Goal: Task Accomplishment & Management: Use online tool/utility

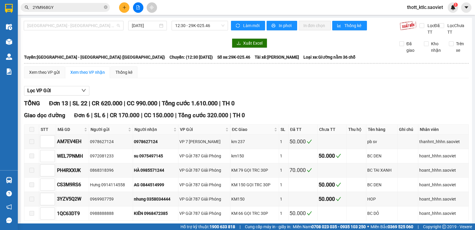
click at [91, 27] on span "[GEOGRAPHIC_DATA] - [GEOGRAPHIC_DATA] ([GEOGRAPHIC_DATA])" at bounding box center [73, 25] width 93 height 9
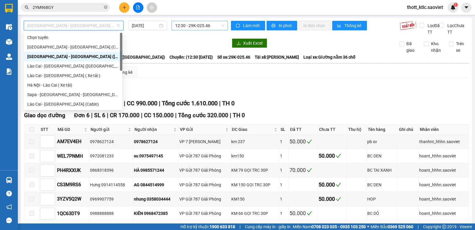
click at [196, 23] on span "12:30 - 29K-025.46" at bounding box center [199, 25] width 49 height 9
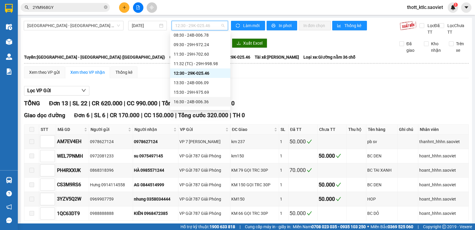
scroll to position [30, 0]
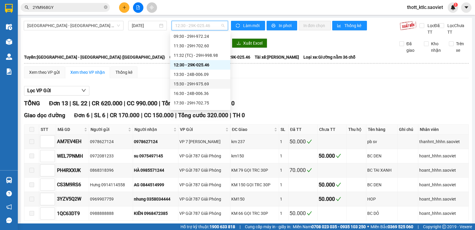
click at [196, 83] on div "15:30 - 29H-975.69" at bounding box center [200, 84] width 53 height 7
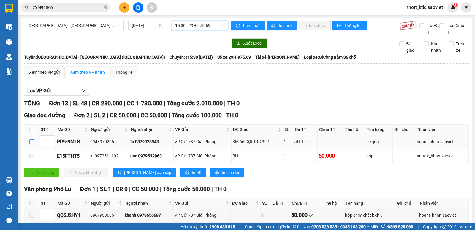
click at [30, 142] on input "checkbox" at bounding box center [31, 141] width 5 height 5
checkbox input "true"
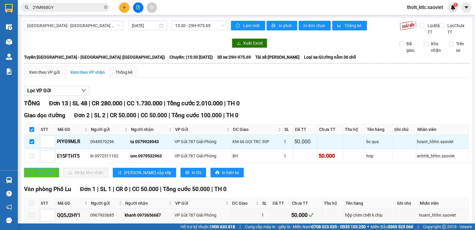
click at [37, 176] on button "Giao hàng" at bounding box center [41, 173] width 35 height 10
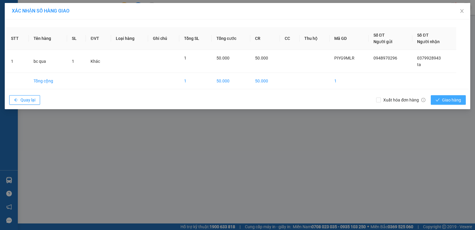
click at [458, 100] on span "Giao hàng" at bounding box center [451, 100] width 19 height 7
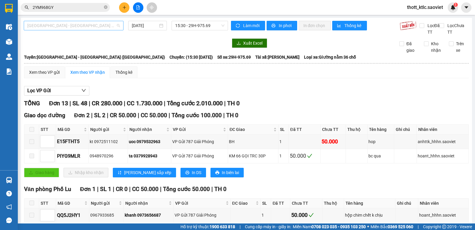
click at [84, 24] on span "[GEOGRAPHIC_DATA] - [GEOGRAPHIC_DATA] ([GEOGRAPHIC_DATA])" at bounding box center [73, 25] width 93 height 9
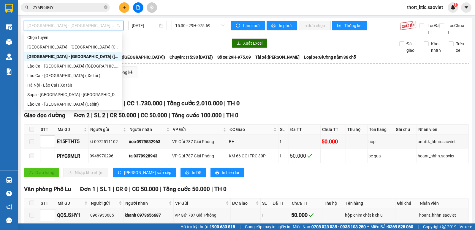
click at [59, 56] on div "[GEOGRAPHIC_DATA] - [GEOGRAPHIC_DATA] ([GEOGRAPHIC_DATA])" at bounding box center [73, 56] width 92 height 7
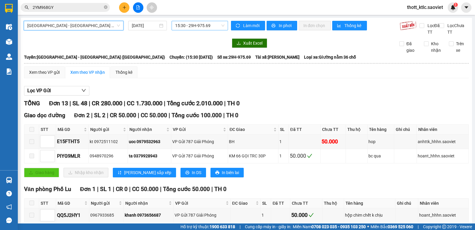
click at [195, 25] on span "15:30 - 29H-975.69" at bounding box center [199, 25] width 49 height 9
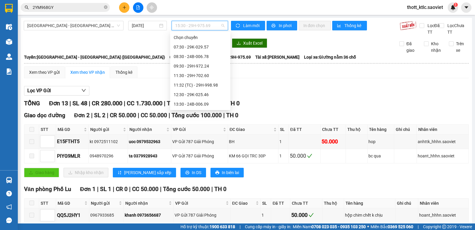
scroll to position [10, 0]
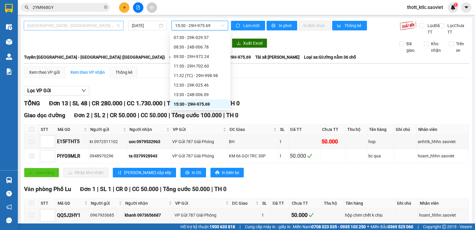
click at [74, 27] on span "[GEOGRAPHIC_DATA] - [GEOGRAPHIC_DATA] ([GEOGRAPHIC_DATA])" at bounding box center [73, 25] width 93 height 9
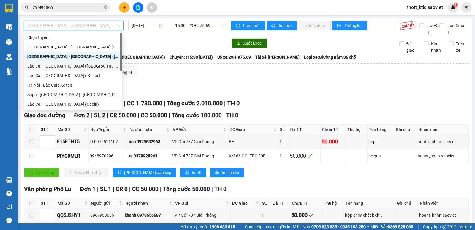
click at [54, 65] on div "Lào Cai - [GEOGRAPHIC_DATA] ([GEOGRAPHIC_DATA])" at bounding box center [73, 66] width 92 height 7
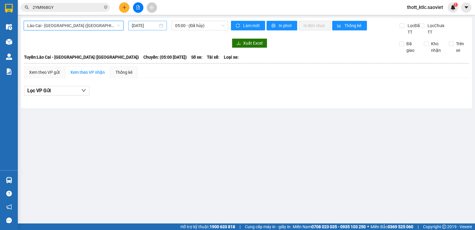
click at [156, 26] on input "[DATE]" at bounding box center [145, 25] width 26 height 7
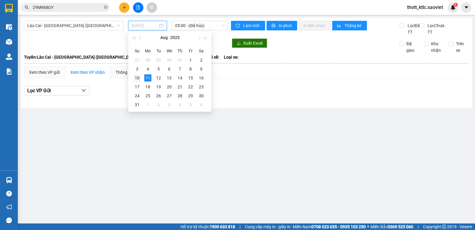
click at [138, 77] on div "10" at bounding box center [137, 77] width 7 height 7
type input "[DATE]"
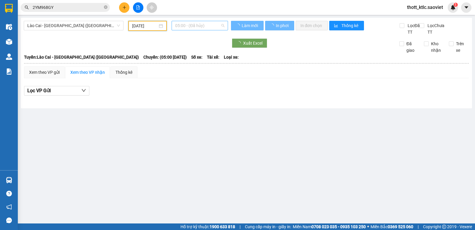
click at [207, 28] on span "05:00 - (Đã hủy)" at bounding box center [199, 25] width 49 height 9
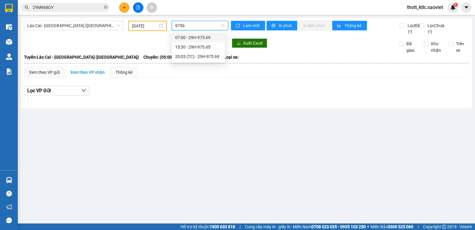
type input "97569"
click at [208, 43] on div "20:03 (TC) - 29H-975.69" at bounding box center [198, 47] width 53 height 10
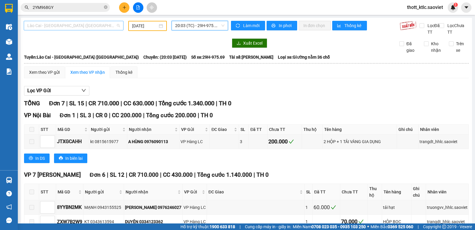
click at [95, 27] on span "Lào Cai - [GEOGRAPHIC_DATA] ([GEOGRAPHIC_DATA])" at bounding box center [73, 25] width 93 height 9
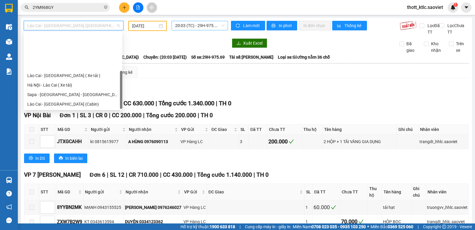
scroll to position [48, 0]
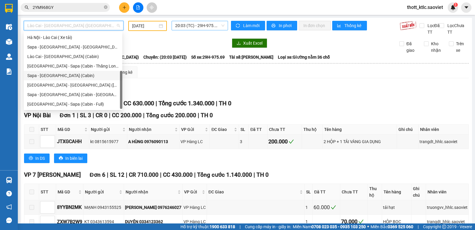
click at [36, 75] on div "Sapa - [GEOGRAPHIC_DATA] (Cabin)" at bounding box center [73, 75] width 92 height 7
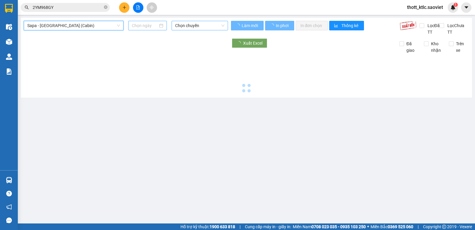
click at [143, 26] on input at bounding box center [145, 25] width 26 height 7
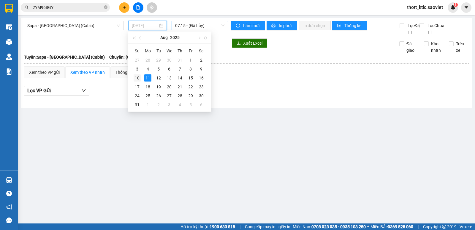
click at [138, 77] on div "10" at bounding box center [137, 77] width 7 height 7
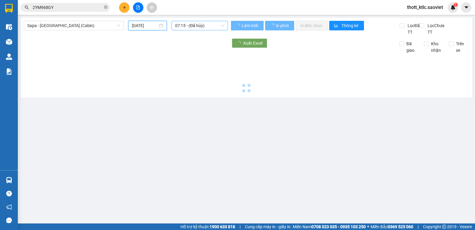
type input "[DATE]"
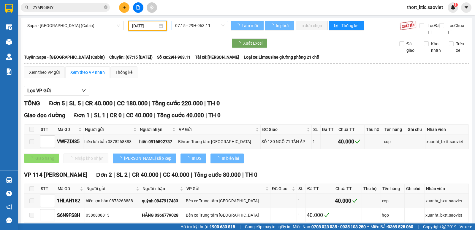
click at [205, 25] on span "07:15 - 29H-963.11" at bounding box center [199, 25] width 49 height 9
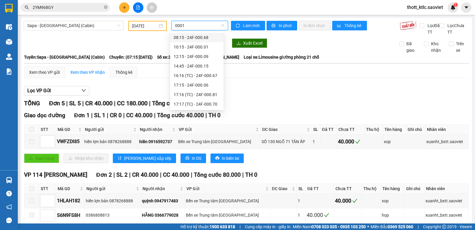
type input "00015"
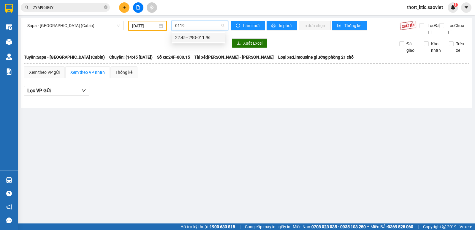
type input "01196"
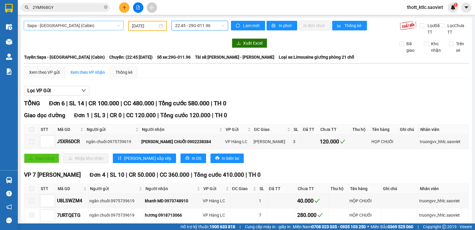
click at [67, 27] on span "Sapa - [GEOGRAPHIC_DATA] (Cabin)" at bounding box center [73, 25] width 93 height 9
click at [163, 43] on div at bounding box center [126, 43] width 204 height 10
click at [72, 26] on span "Sapa - [GEOGRAPHIC_DATA] (Cabin)" at bounding box center [73, 25] width 93 height 9
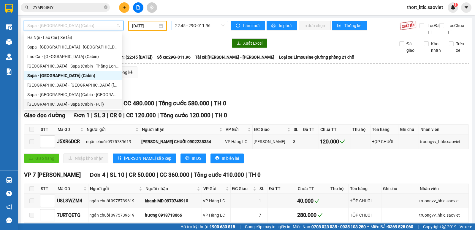
click at [43, 105] on div "[GEOGRAPHIC_DATA] - Sapa (Cabin - Full)" at bounding box center [73, 104] width 92 height 7
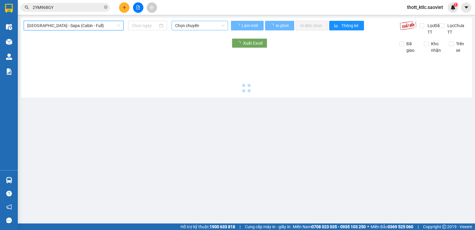
type input "[DATE]"
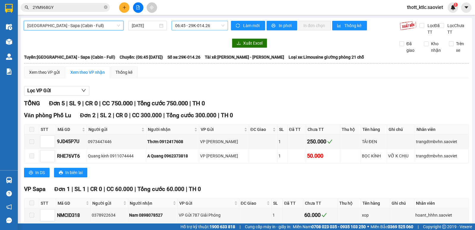
click at [198, 28] on span "06:45 - 29K-014.26" at bounding box center [199, 25] width 49 height 9
type input "00015"
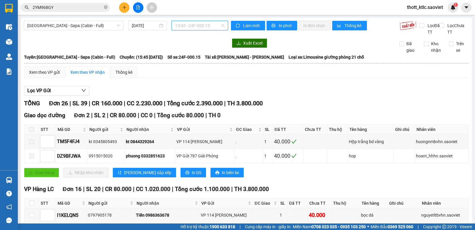
click at [206, 25] on span "15:45 - 24F-000.15" at bounding box center [199, 25] width 49 height 9
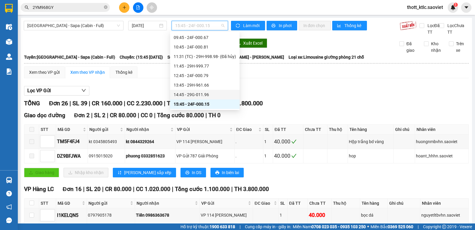
click at [200, 94] on div "14:45 - 29G-011.96" at bounding box center [205, 94] width 62 height 7
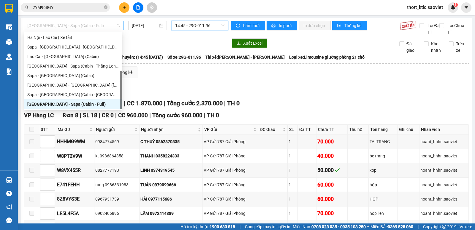
click at [83, 26] on span "[GEOGRAPHIC_DATA] - Sapa (Cabin - Full)" at bounding box center [73, 25] width 93 height 9
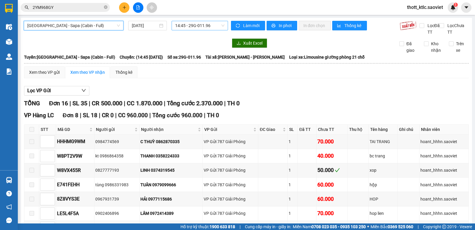
click at [201, 27] on span "14:45 - 29G-011.96" at bounding box center [199, 25] width 49 height 9
click at [136, 49] on div "Xuất Excel Đã giao Kho nhận Trên xe" at bounding box center [247, 45] width 446 height 15
click at [71, 26] on span "[GEOGRAPHIC_DATA] - Sapa (Cabin - Full)" at bounding box center [73, 25] width 93 height 9
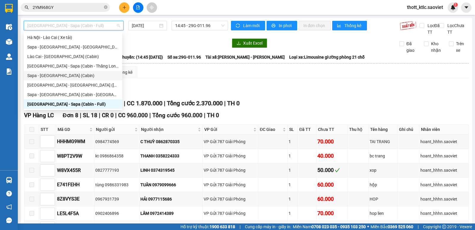
click at [60, 74] on div "Sapa - [GEOGRAPHIC_DATA] (Cabin)" at bounding box center [73, 75] width 92 height 7
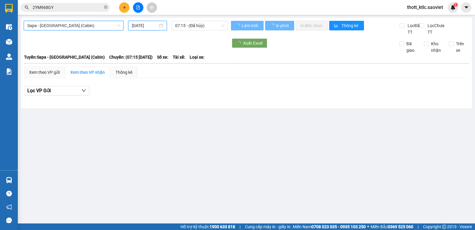
click at [142, 27] on input "[DATE]" at bounding box center [145, 25] width 26 height 7
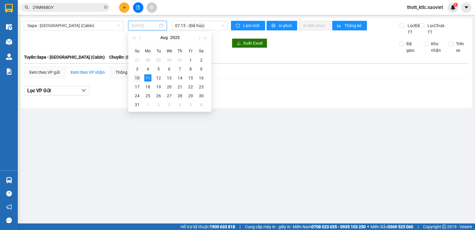
click at [136, 78] on div "10" at bounding box center [137, 77] width 7 height 7
type input "[DATE]"
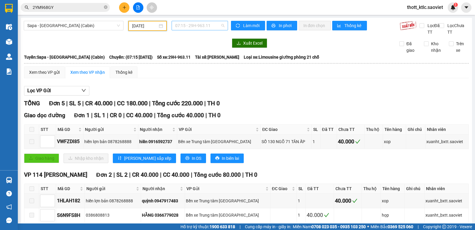
click at [201, 26] on span "07:15 - 29H-963.11" at bounding box center [199, 25] width 49 height 9
type input "03183"
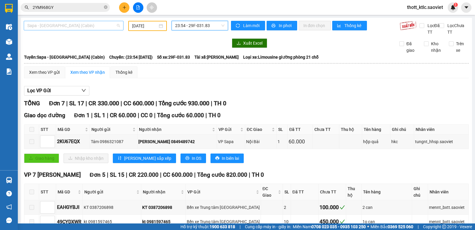
click at [63, 23] on span "Sapa - [GEOGRAPHIC_DATA] (Cabin)" at bounding box center [73, 25] width 93 height 9
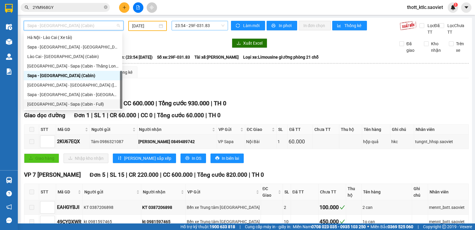
click at [37, 104] on div "[GEOGRAPHIC_DATA] - Sapa (Cabin - Full)" at bounding box center [73, 104] width 92 height 7
type input "[DATE]"
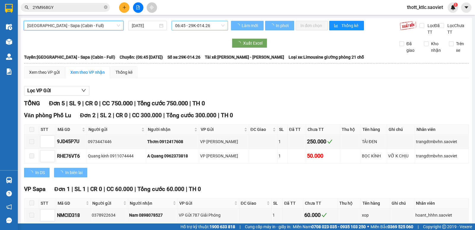
click at [207, 23] on span "06:45 - 29K-014.26" at bounding box center [199, 25] width 49 height 9
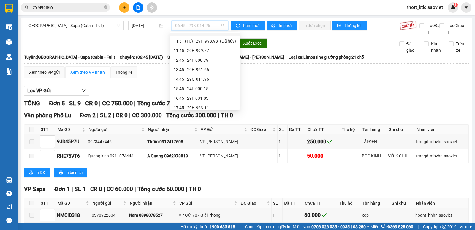
scroll to position [59, 0]
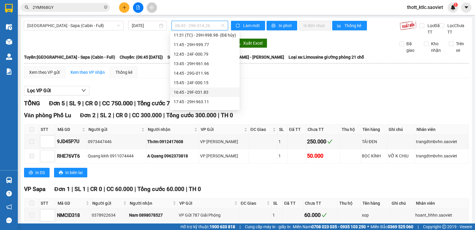
click at [191, 93] on div "16:45 - 29F-031.83" at bounding box center [205, 92] width 62 height 7
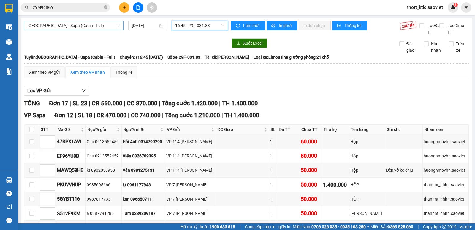
click at [91, 26] on span "[GEOGRAPHIC_DATA] - Sapa (Cabin - Full)" at bounding box center [73, 25] width 93 height 9
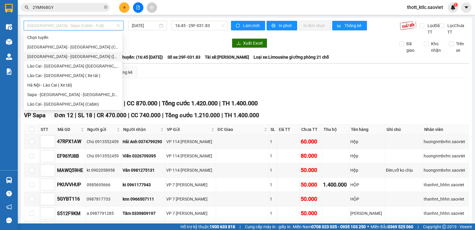
click at [53, 56] on div "[GEOGRAPHIC_DATA] - [GEOGRAPHIC_DATA] ([GEOGRAPHIC_DATA])" at bounding box center [73, 56] width 92 height 7
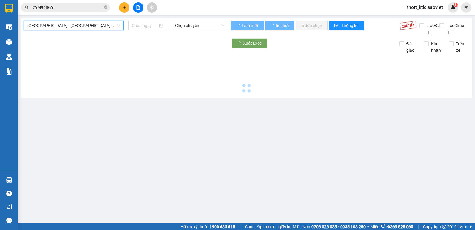
type input "[DATE]"
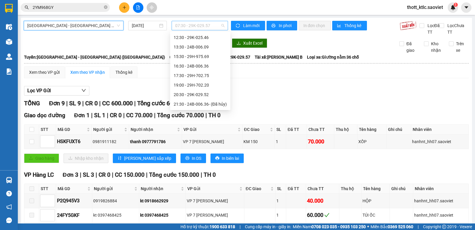
scroll to position [10, 0]
click at [195, 27] on span "07:30 - 29K-029.57" at bounding box center [199, 25] width 49 height 9
click at [203, 86] on div "16:30 - 24B-006.36" at bounding box center [200, 84] width 53 height 7
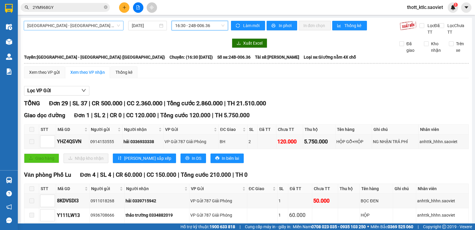
click at [78, 27] on span "[GEOGRAPHIC_DATA] - [GEOGRAPHIC_DATA] ([GEOGRAPHIC_DATA])" at bounding box center [73, 25] width 93 height 9
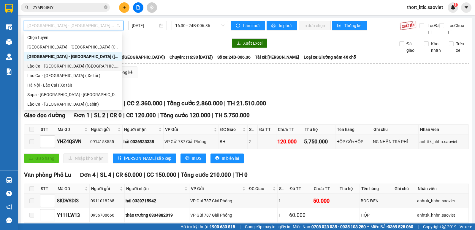
click at [62, 66] on div "Lào Cai - [GEOGRAPHIC_DATA] ([GEOGRAPHIC_DATA])" at bounding box center [73, 66] width 92 height 7
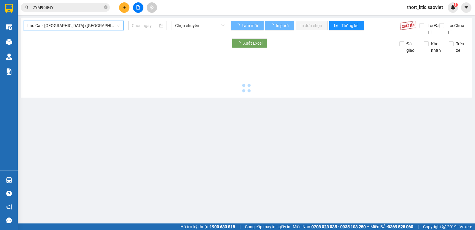
type input "[DATE]"
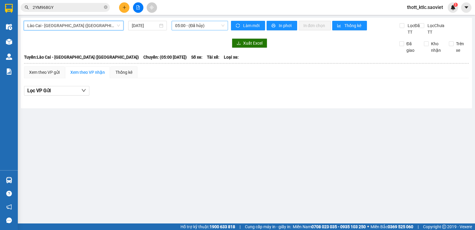
click at [202, 29] on span "05:00 - (Đã hủy)" at bounding box center [199, 25] width 49 height 9
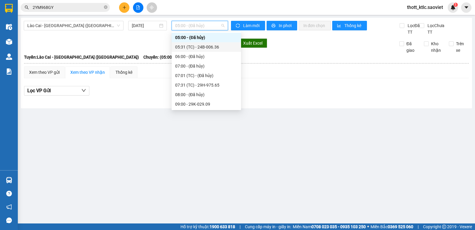
click at [215, 47] on div "05:31 (TC) - 24B-006.36" at bounding box center [206, 47] width 62 height 7
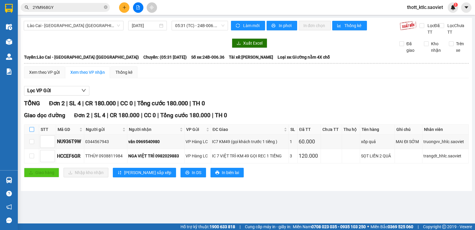
click at [32, 129] on input "checkbox" at bounding box center [31, 129] width 5 height 5
checkbox input "true"
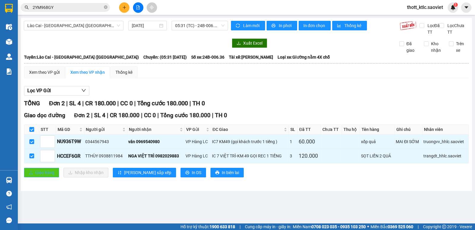
click at [39, 173] on span "Giao hàng" at bounding box center [44, 172] width 19 height 7
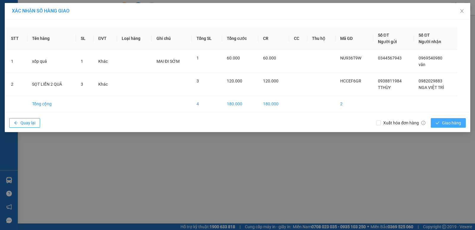
click at [454, 125] on span "Giao hàng" at bounding box center [451, 122] width 19 height 7
